Goal: Transaction & Acquisition: Purchase product/service

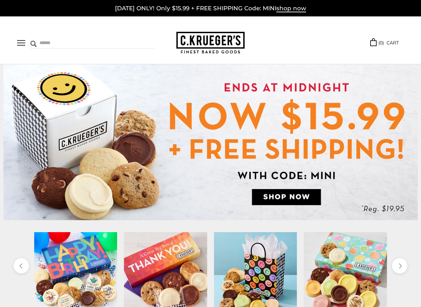
click at [48, 42] on input "Search" at bounding box center [70, 43] width 81 height 11
type input "*******"
click at [141, 42] on input "******" at bounding box center [145, 42] width 18 height 9
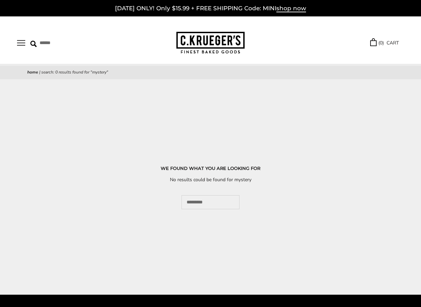
click at [19, 40] on button "Open navigation" at bounding box center [21, 43] width 8 height 6
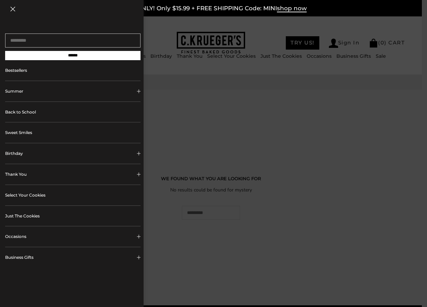
click at [79, 77] on link "Bestsellers" at bounding box center [72, 70] width 135 height 20
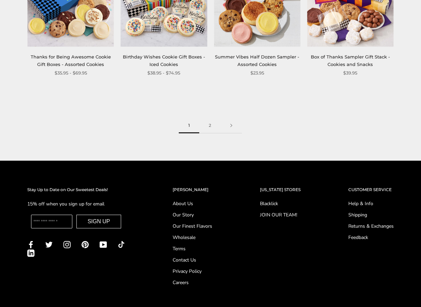
scroll to position [834, 0]
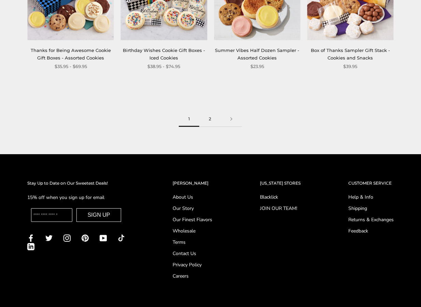
click at [212, 116] on link "2" at bounding box center [210, 118] width 22 height 15
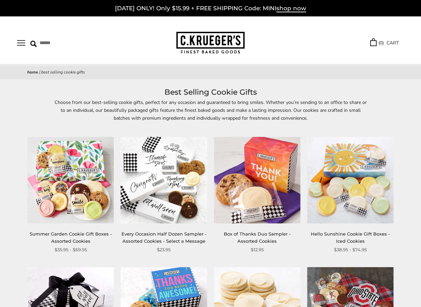
click at [19, 40] on button "Open navigation" at bounding box center [21, 43] width 8 height 6
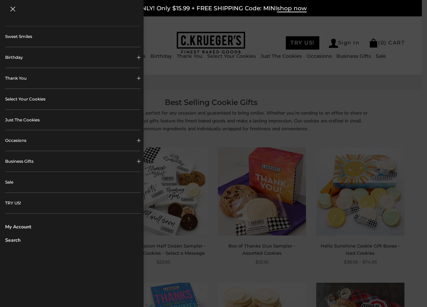
scroll to position [96, 0]
click at [9, 181] on link "Sale" at bounding box center [72, 182] width 135 height 20
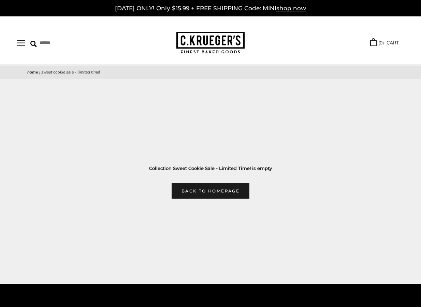
click at [20, 43] on button "Open navigation" at bounding box center [21, 43] width 8 height 6
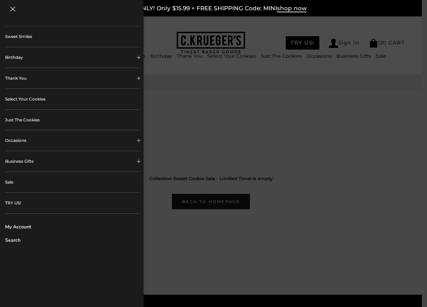
scroll to position [96, 0]
click at [70, 161] on button "Business Gifts" at bounding box center [72, 161] width 135 height 20
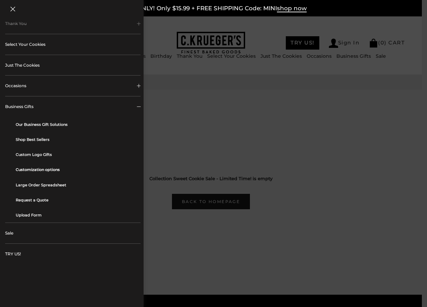
scroll to position [151, 0]
click at [55, 126] on link "Our Business Gift Solutions" at bounding box center [76, 123] width 120 height 15
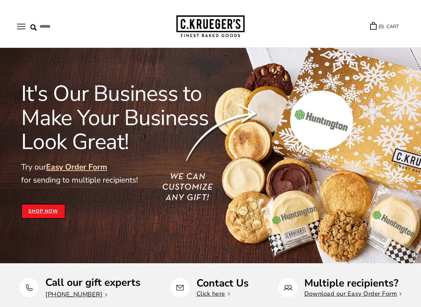
click at [22, 24] on button "Open navigation" at bounding box center [21, 27] width 8 height 6
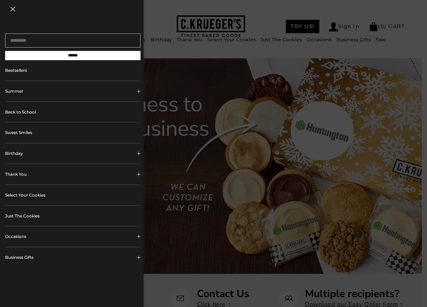
click at [215, 65] on div at bounding box center [213, 153] width 427 height 307
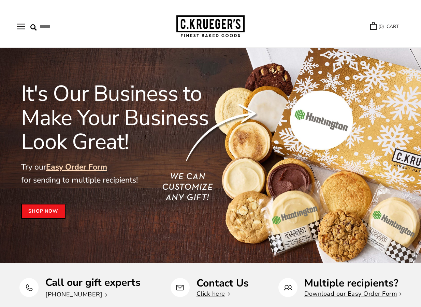
click at [20, 25] on button "Open navigation" at bounding box center [21, 27] width 8 height 6
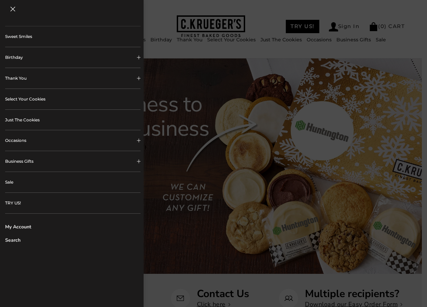
scroll to position [96, 0]
click at [23, 119] on link "Just The Cookies" at bounding box center [72, 120] width 135 height 20
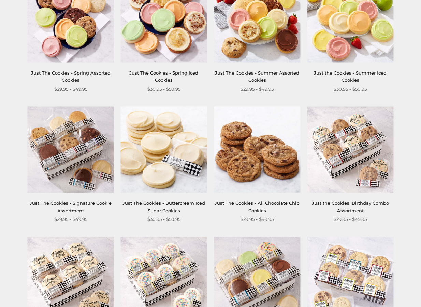
scroll to position [161, 0]
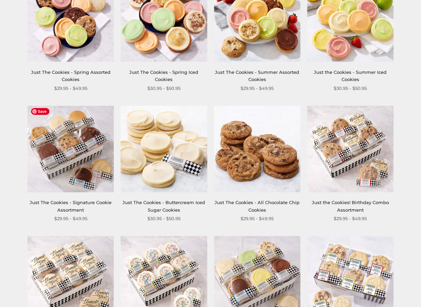
click at [77, 159] on img at bounding box center [71, 149] width 86 height 86
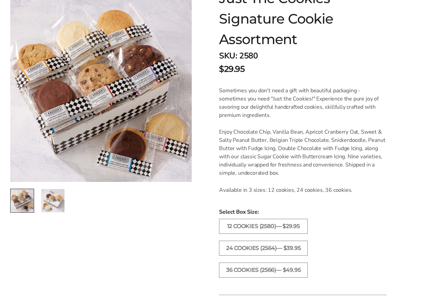
scroll to position [120, 0]
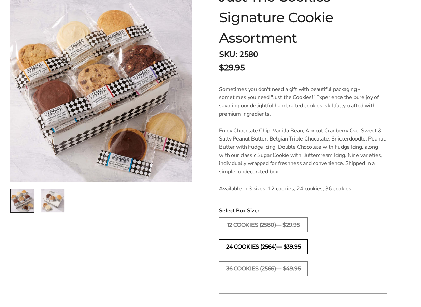
click at [276, 243] on label "24 COOKIES (2564)— $39.95" at bounding box center [263, 246] width 89 height 15
